Goal: Participate in discussion: Participate in discussion

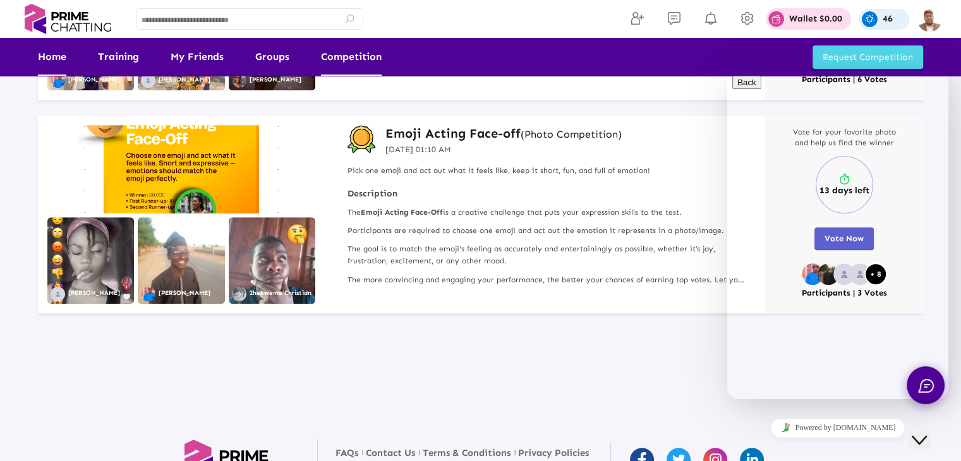
click at [59, 61] on link "Home" at bounding box center [52, 57] width 28 height 38
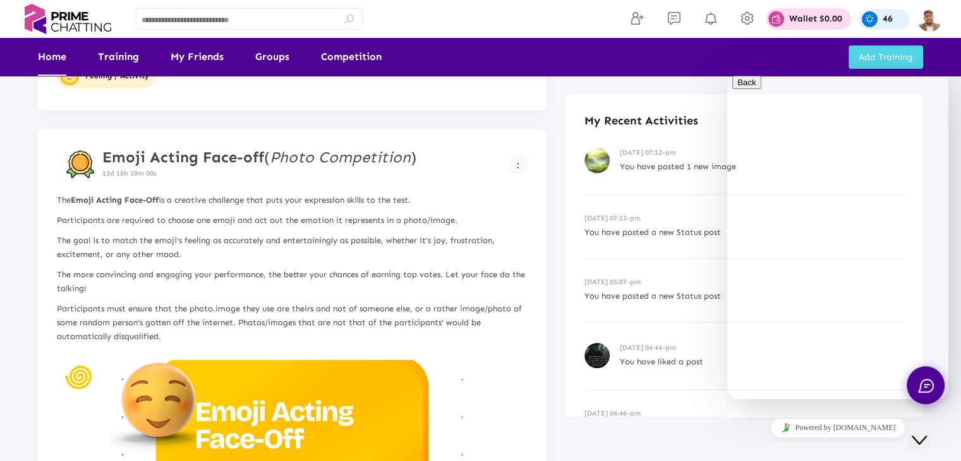
scroll to position [121, 0]
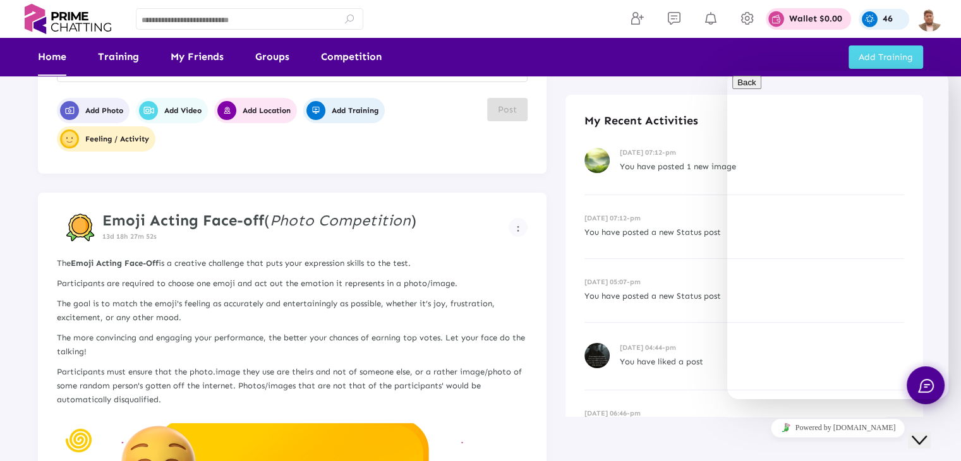
click at [926, 224] on icon "Chat widget" at bounding box center [919, 440] width 15 height 9
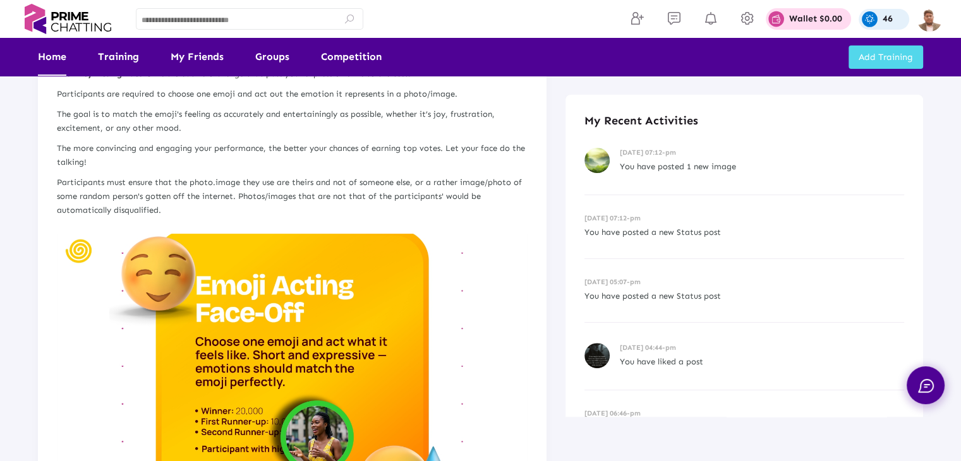
scroll to position [185, 0]
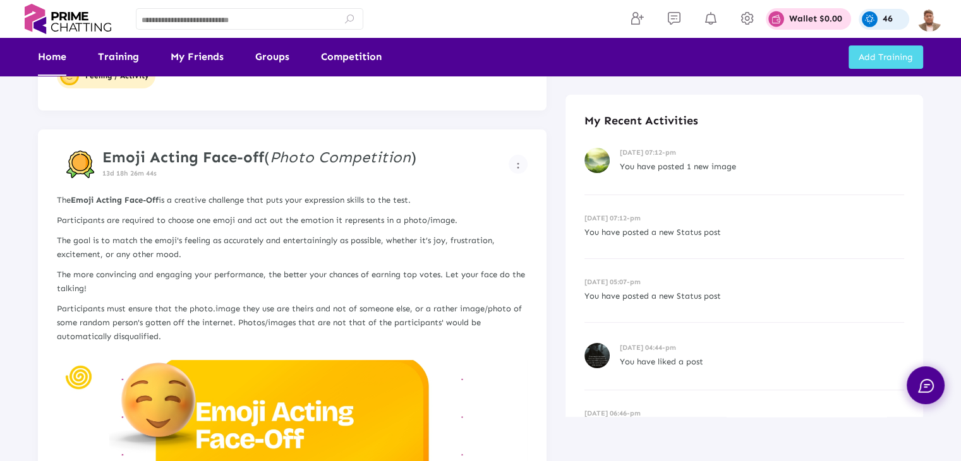
click at [226, 158] on strong "Emoji Acting Face-off" at bounding box center [183, 157] width 162 height 18
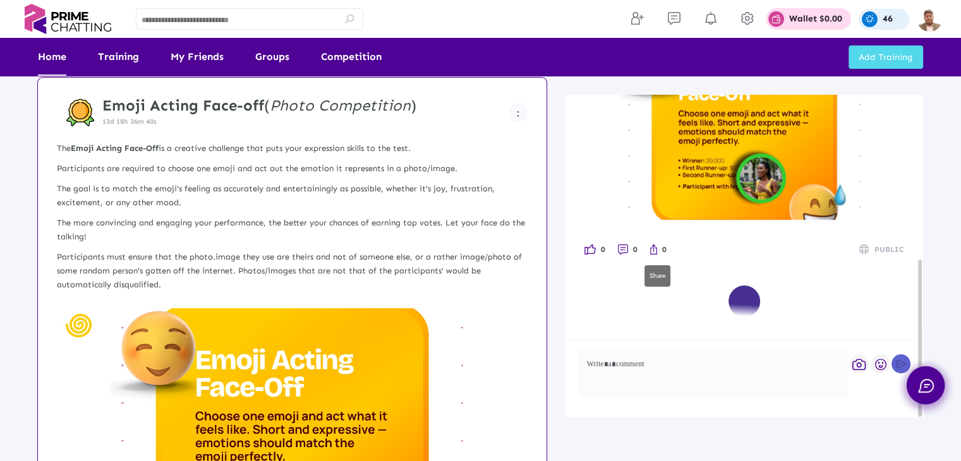
scroll to position [248, 0]
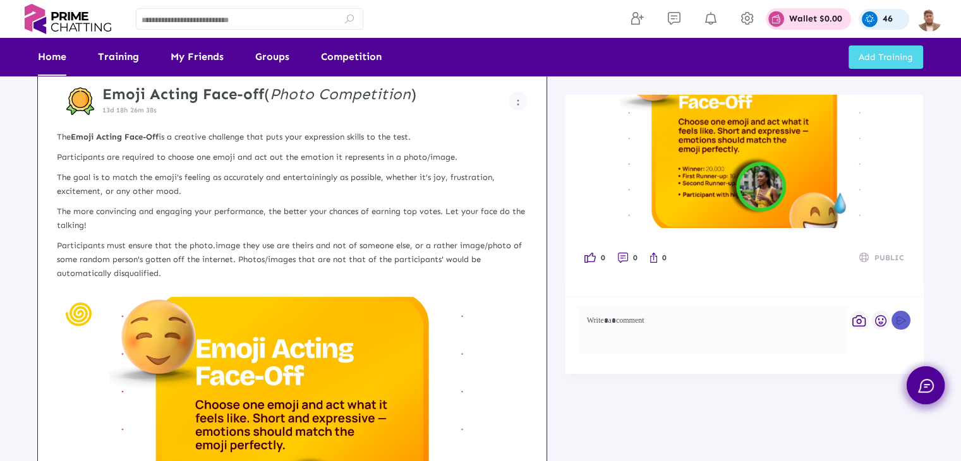
click at [321, 205] on p "The more convincing and engaging your performance, the better your chances of e…" at bounding box center [292, 219] width 471 height 28
click at [265, 224] on img at bounding box center [292, 429] width 471 height 265
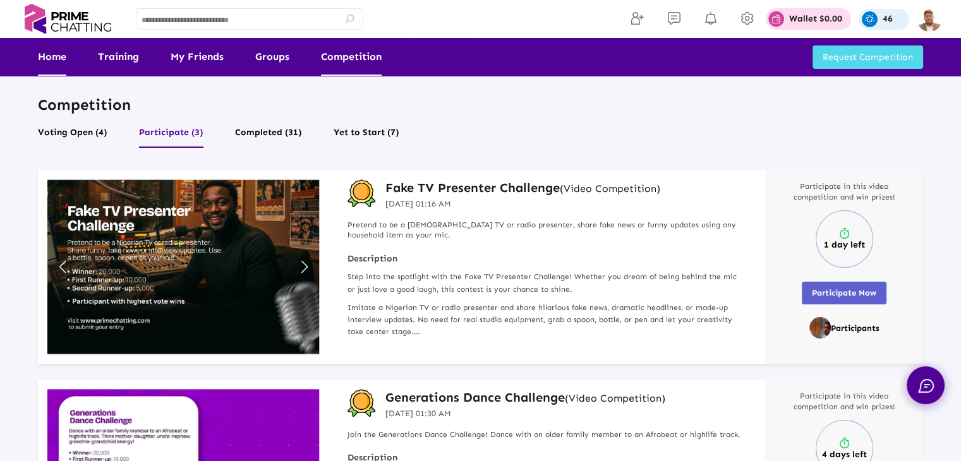
click at [48, 63] on link "Home" at bounding box center [52, 57] width 28 height 38
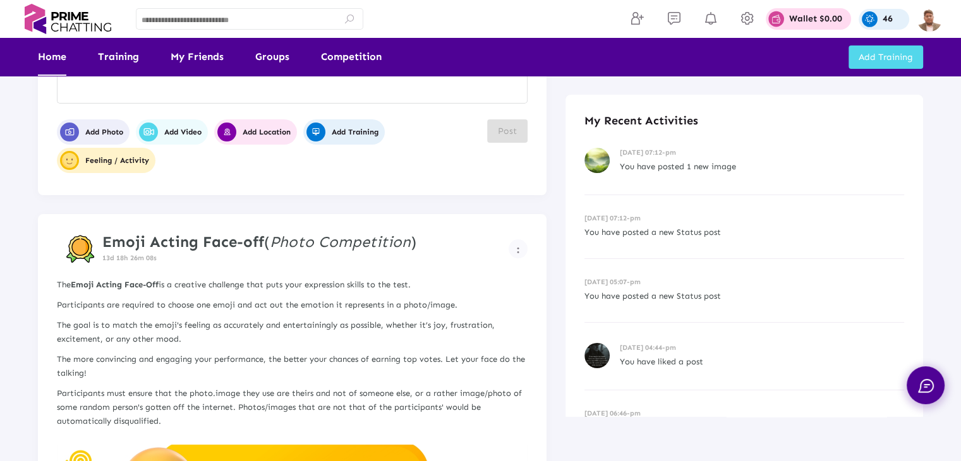
scroll to position [190, 0]
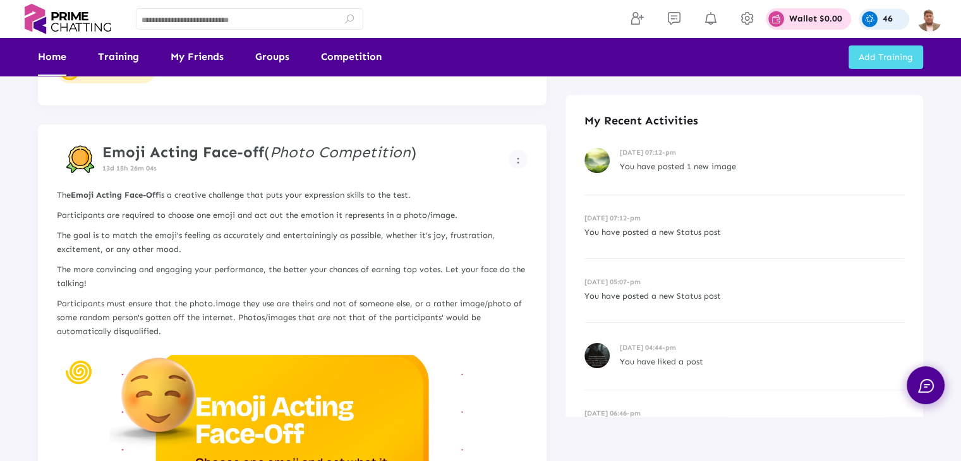
drag, startPoint x: 200, startPoint y: 208, endPoint x: 145, endPoint y: 392, distance: 192.5
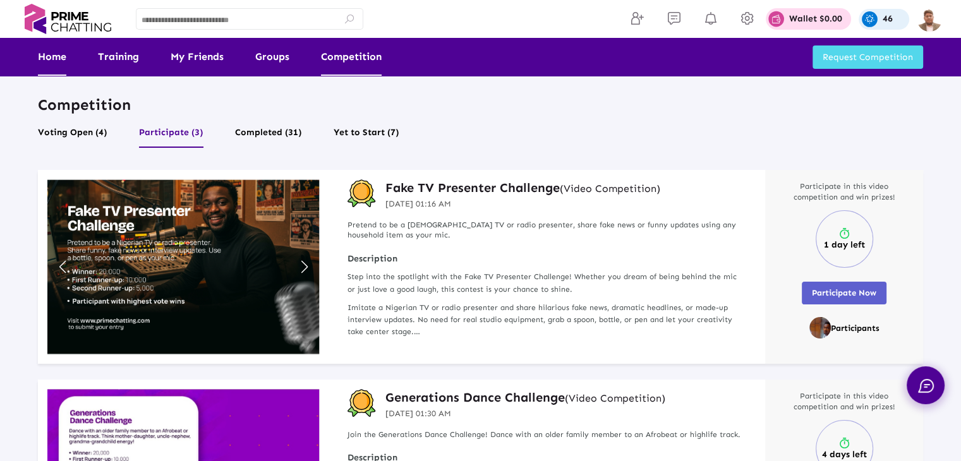
click at [55, 51] on link "Home" at bounding box center [52, 57] width 28 height 38
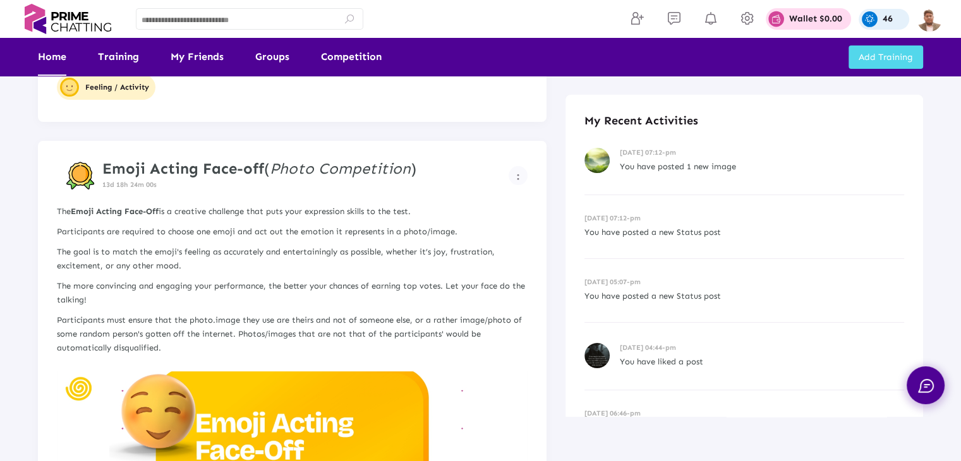
scroll to position [190, 0]
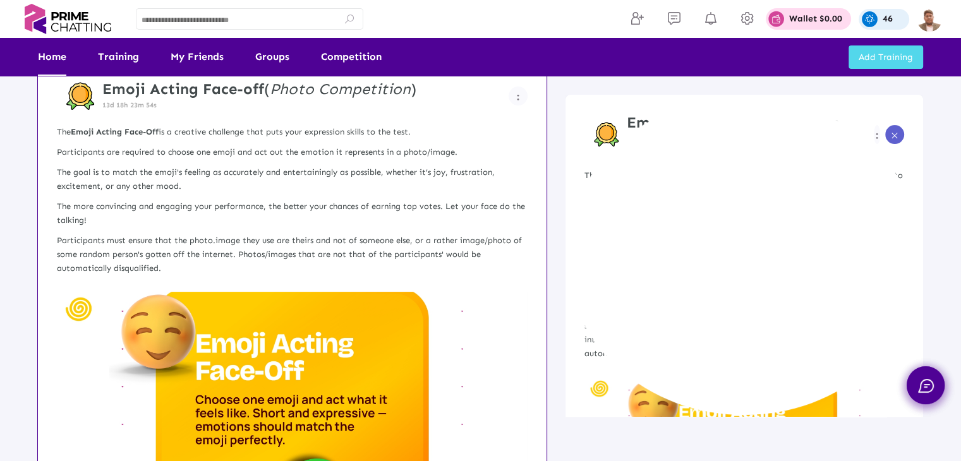
scroll to position [316, 0]
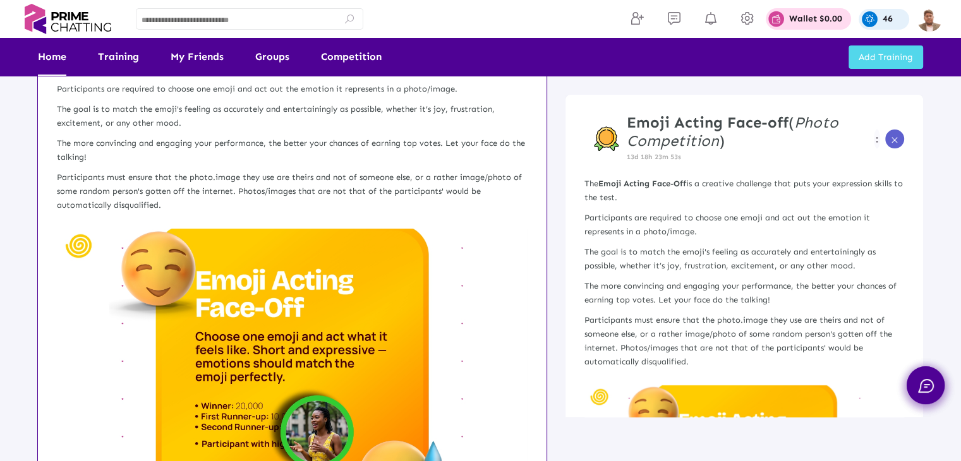
click at [243, 342] on img at bounding box center [292, 361] width 471 height 265
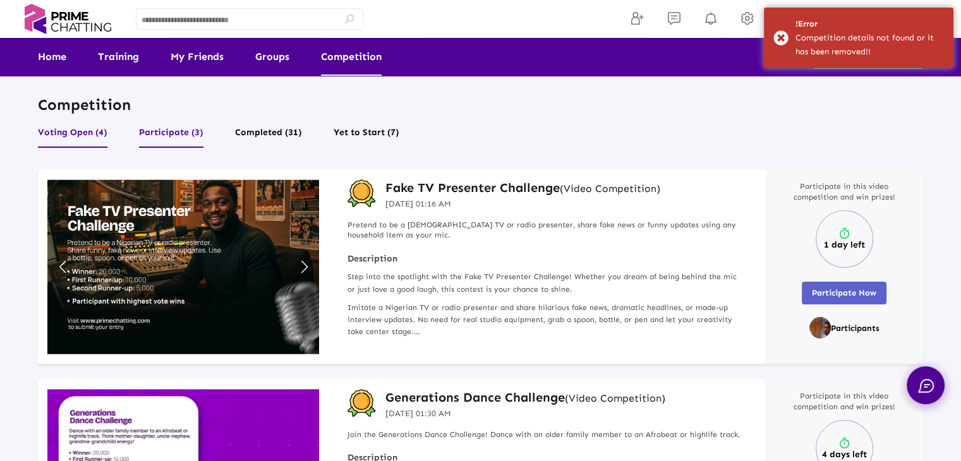
click at [78, 134] on button "Voting Open (4)" at bounding box center [73, 136] width 70 height 24
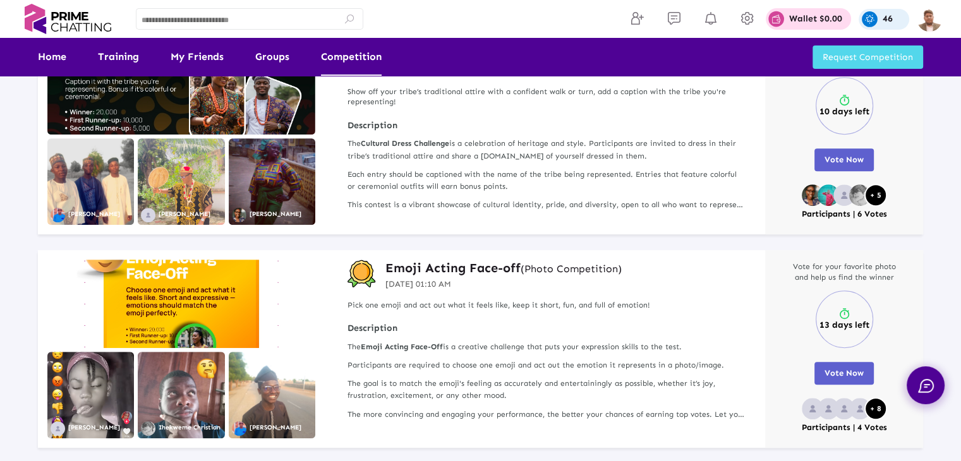
scroll to position [540, 0]
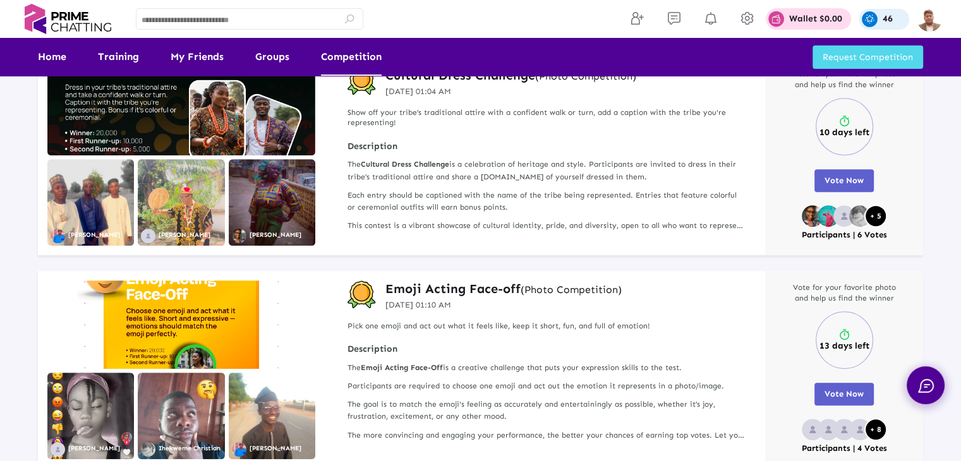
click at [202, 334] on img at bounding box center [181, 325] width 268 height 88
click at [425, 289] on h3 "Emoji Acting Face-off (Photo Competition)" at bounding box center [503, 289] width 236 height 16
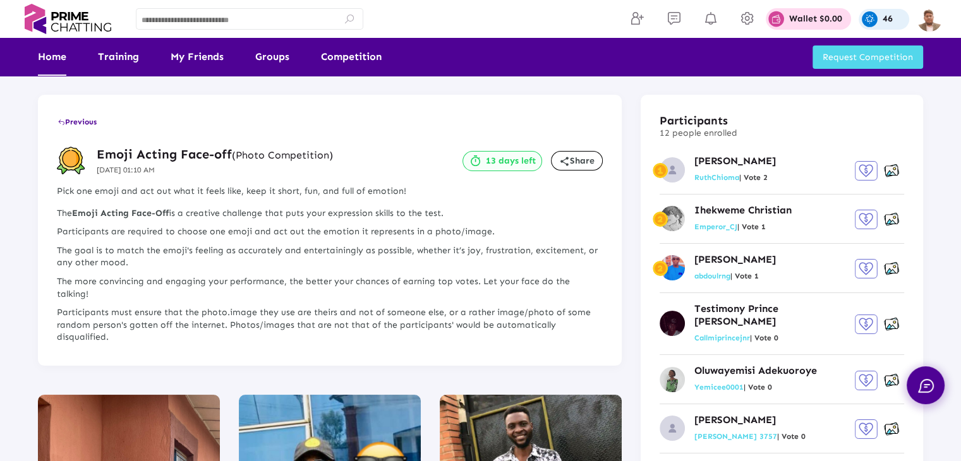
click at [47, 54] on link "Home" at bounding box center [52, 57] width 28 height 38
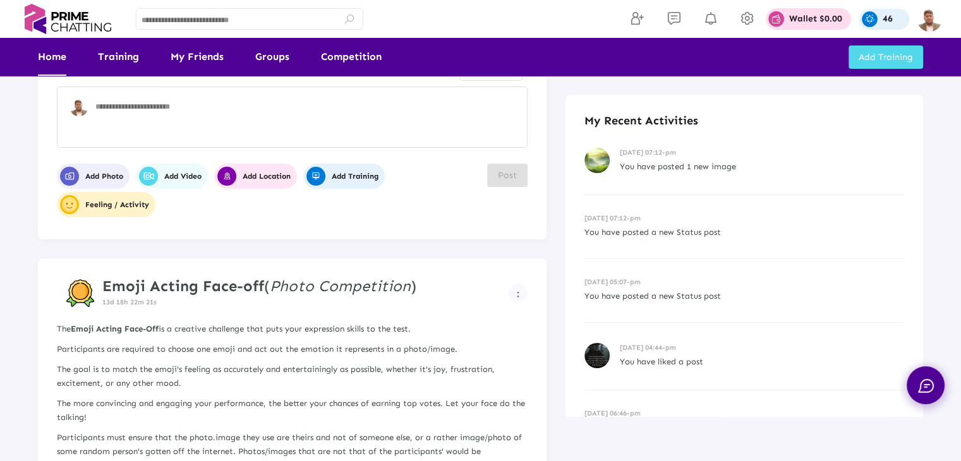
scroll to position [126, 0]
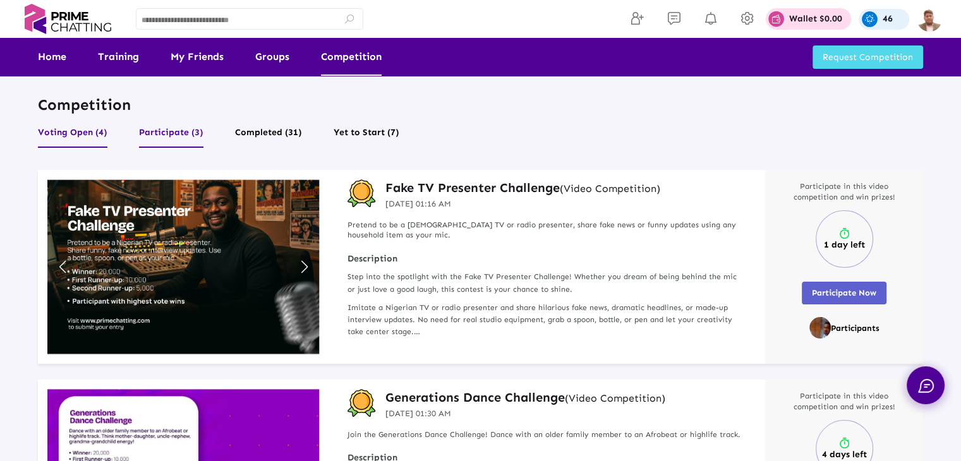
click at [61, 135] on button "Voting Open (4)" at bounding box center [73, 136] width 70 height 24
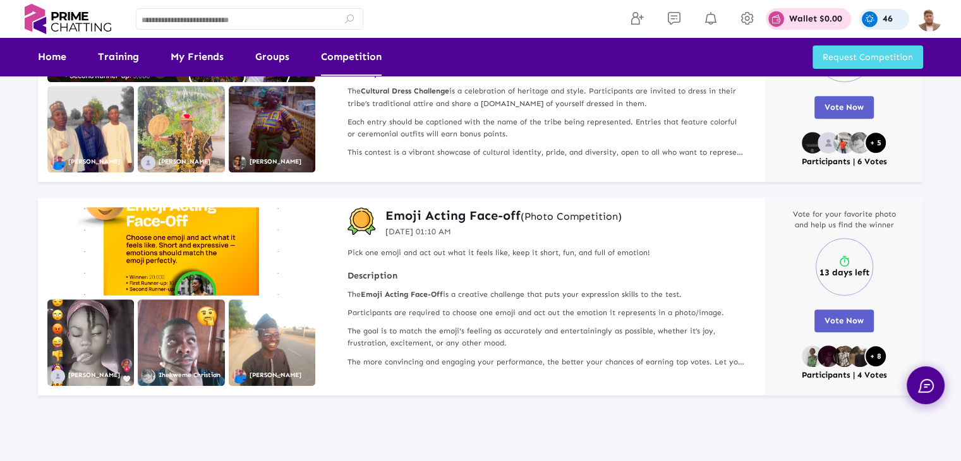
scroll to position [729, 0]
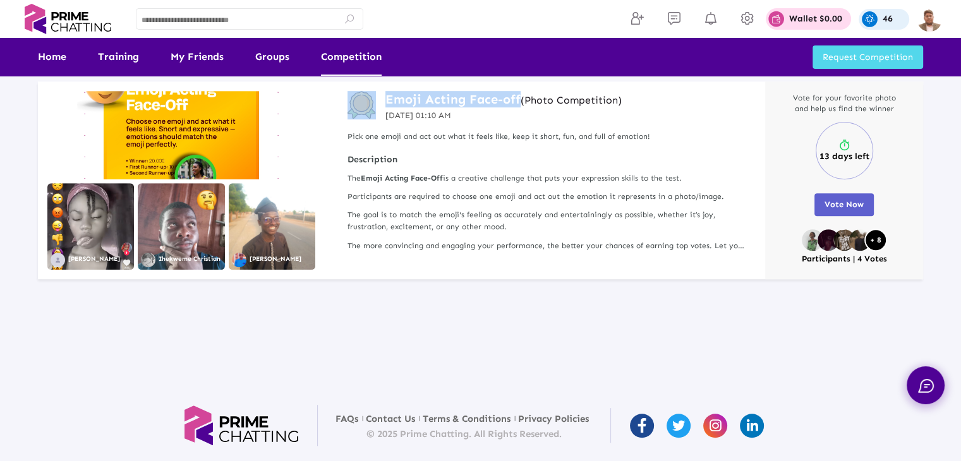
drag, startPoint x: 376, startPoint y: 97, endPoint x: 518, endPoint y: 102, distance: 142.3
click at [518, 102] on div "Emoji Acting Face-off (Photo Competition) 19 Jul 2025 01:10 AM" at bounding box center [547, 106] width 399 height 31
copy div "Emoji Acting Face-off"
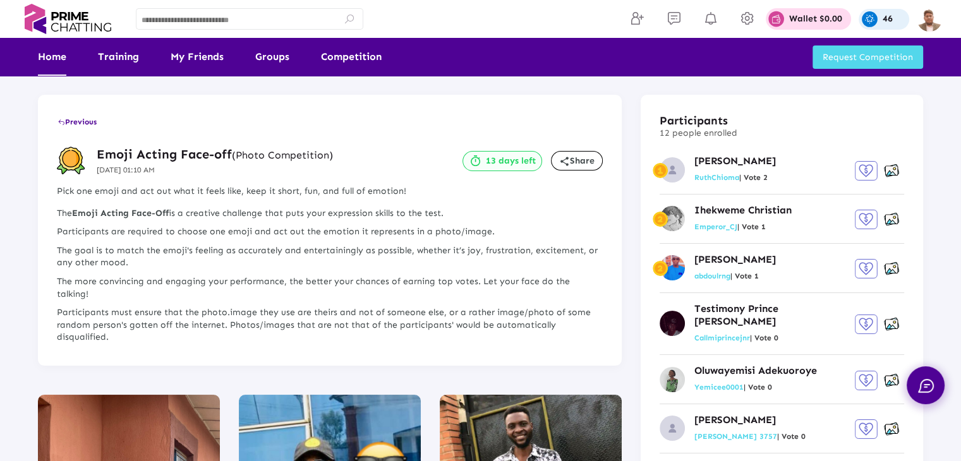
click at [56, 52] on link "Home" at bounding box center [52, 57] width 28 height 38
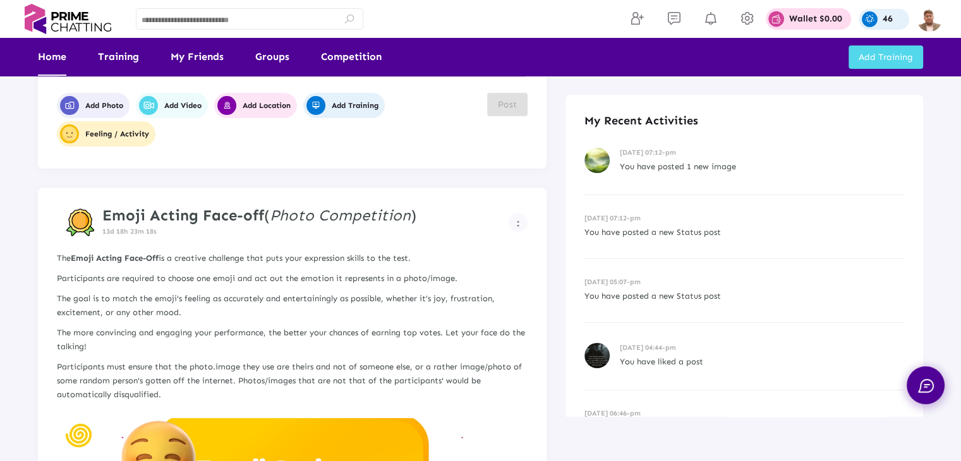
scroll to position [190, 0]
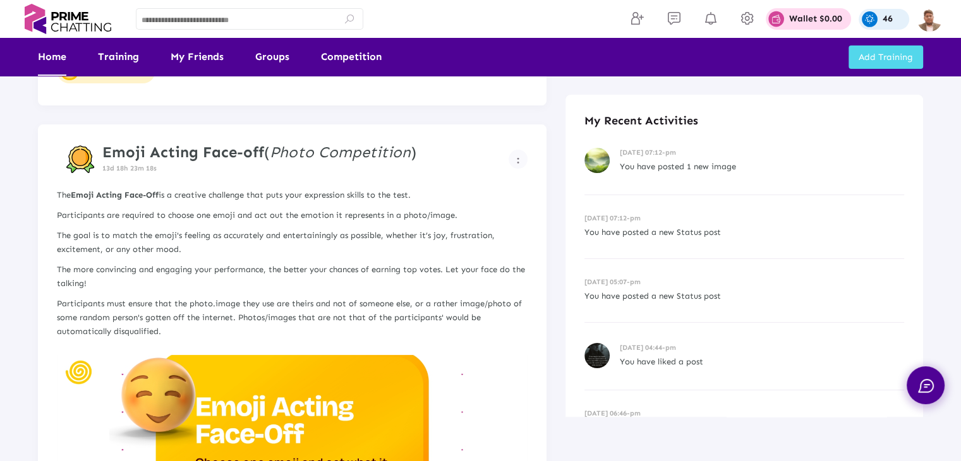
click at [169, 284] on p "The more convincing and engaging your performance, the better your chances of e…" at bounding box center [292, 277] width 471 height 28
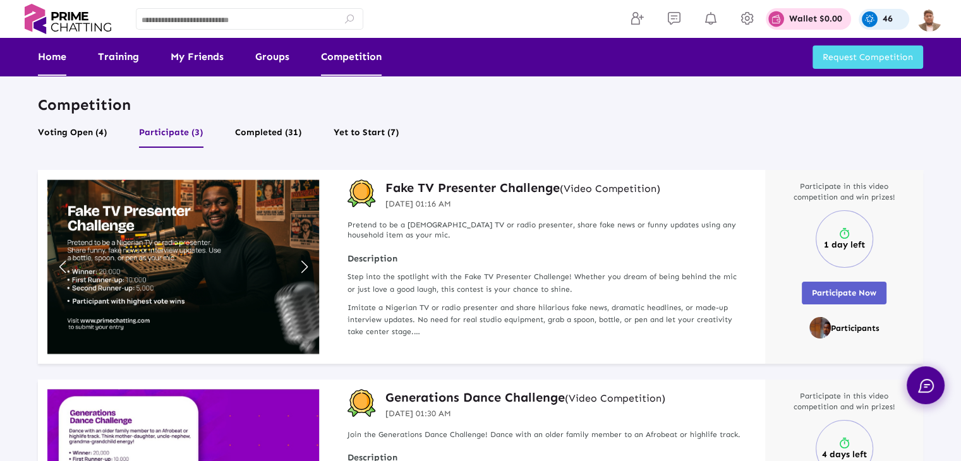
click at [55, 61] on link "Home" at bounding box center [52, 57] width 28 height 38
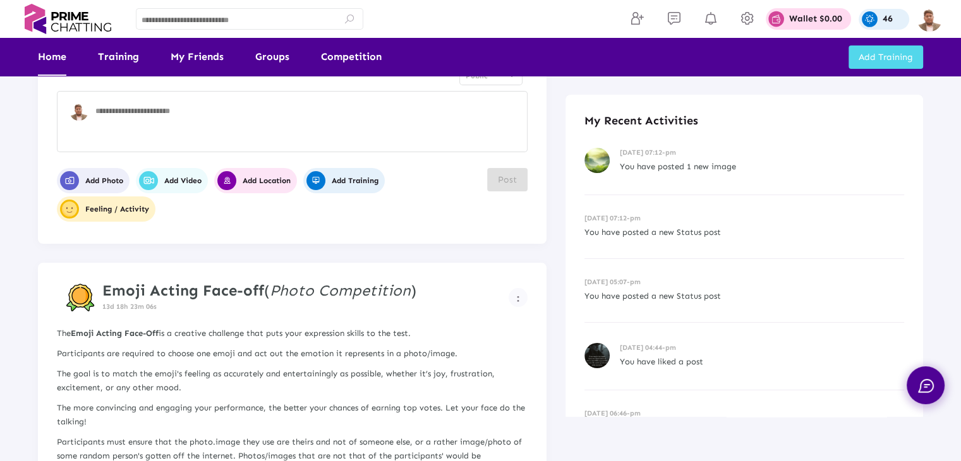
scroll to position [126, 0]
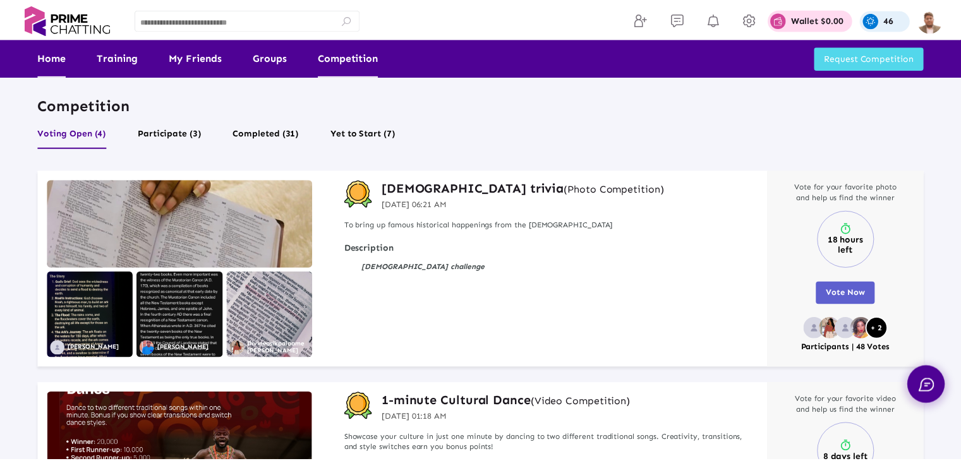
scroll to position [729, 0]
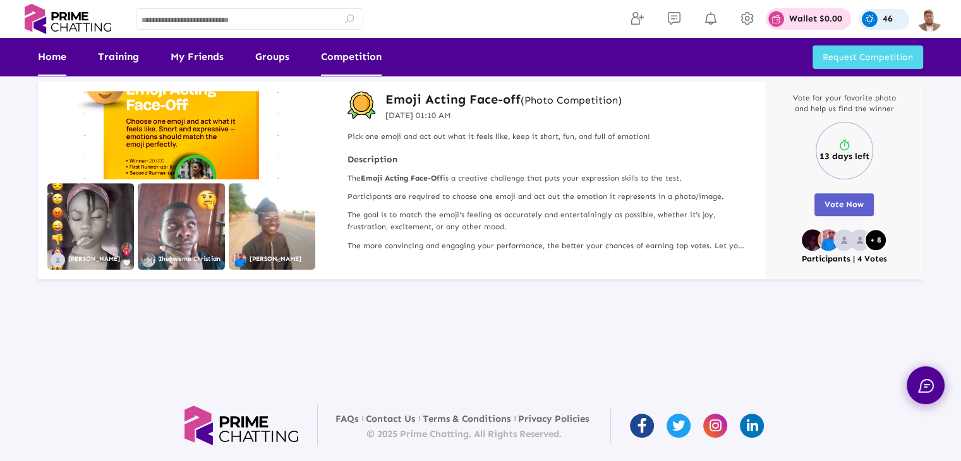
click at [51, 59] on link "Home" at bounding box center [52, 57] width 28 height 38
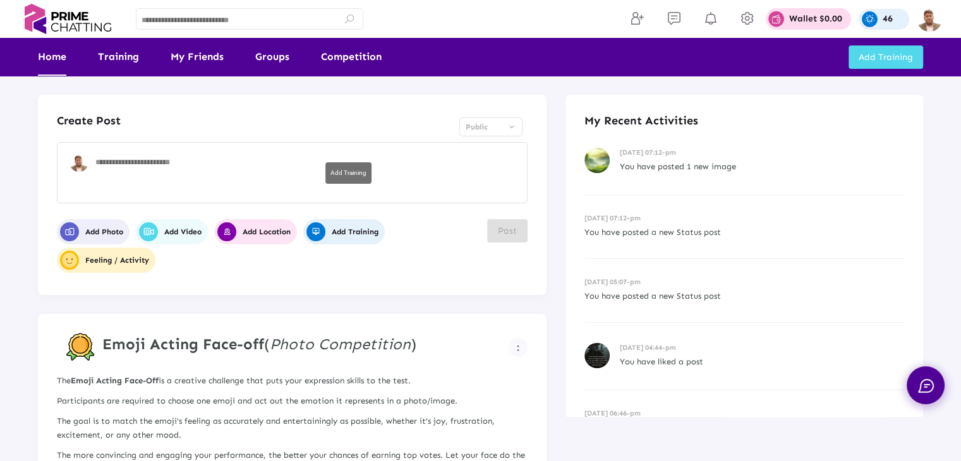
scroll to position [126, 0]
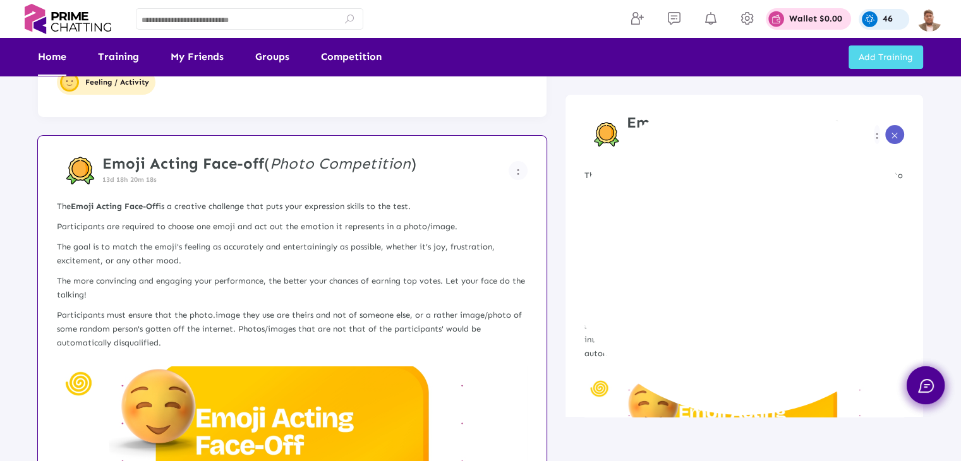
scroll to position [253, 0]
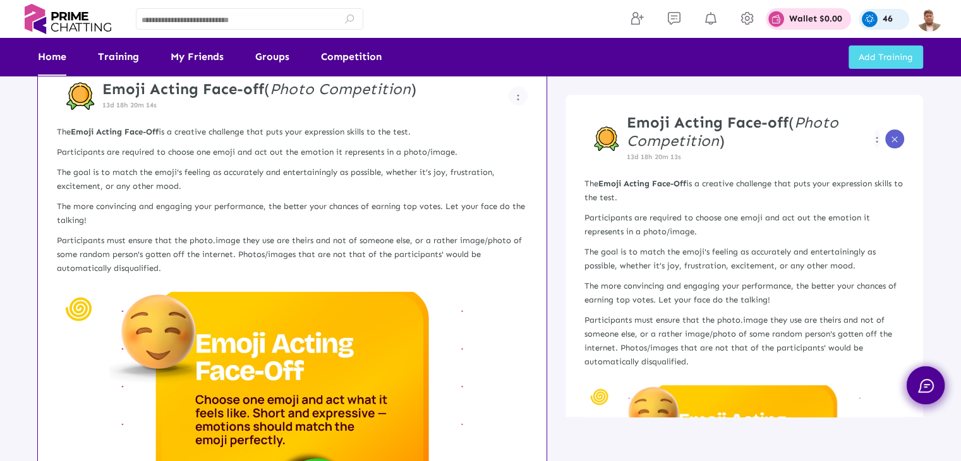
click at [283, 348] on img at bounding box center [292, 424] width 471 height 265
